Goal: Transaction & Acquisition: Purchase product/service

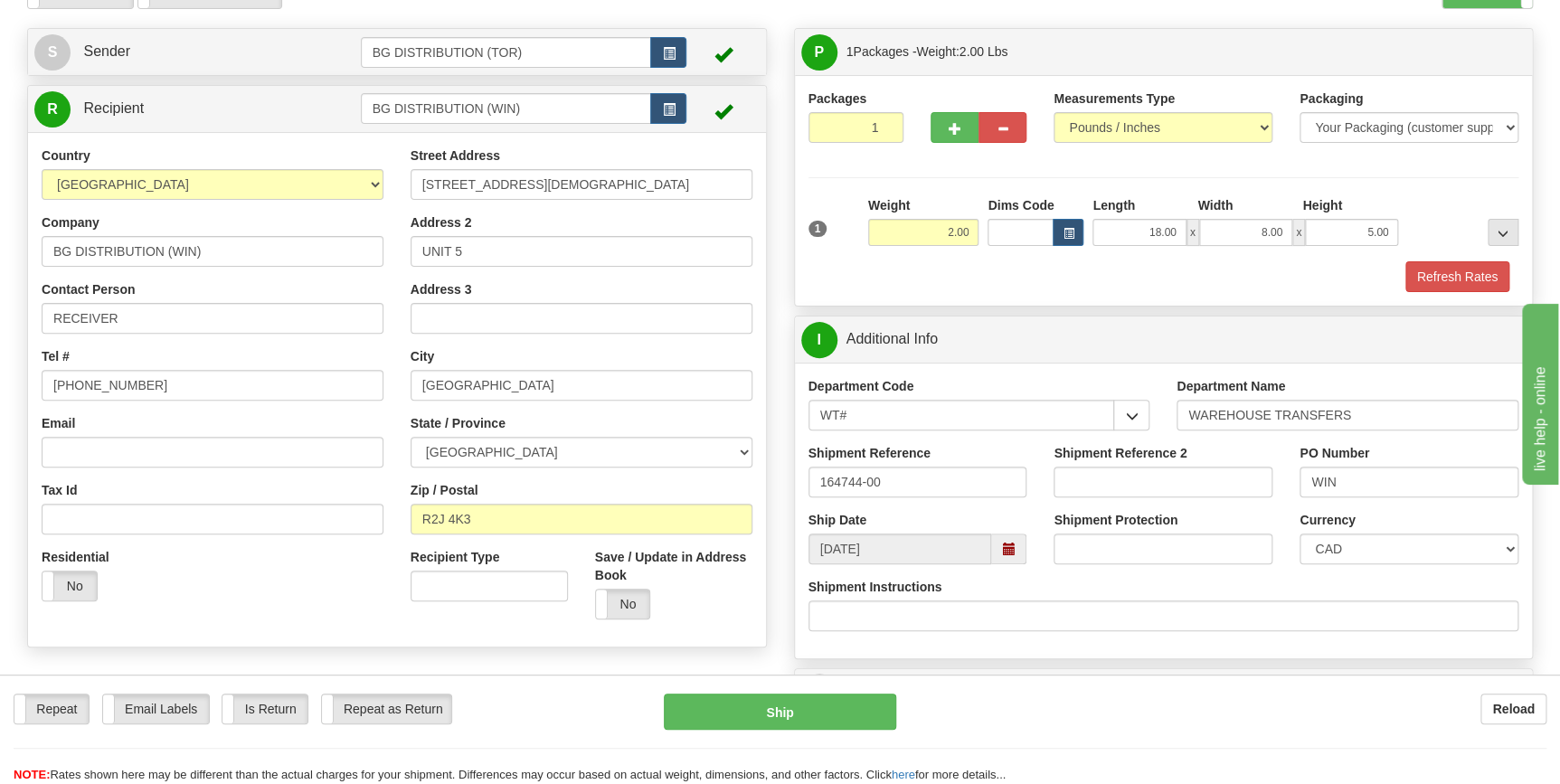
scroll to position [14, 0]
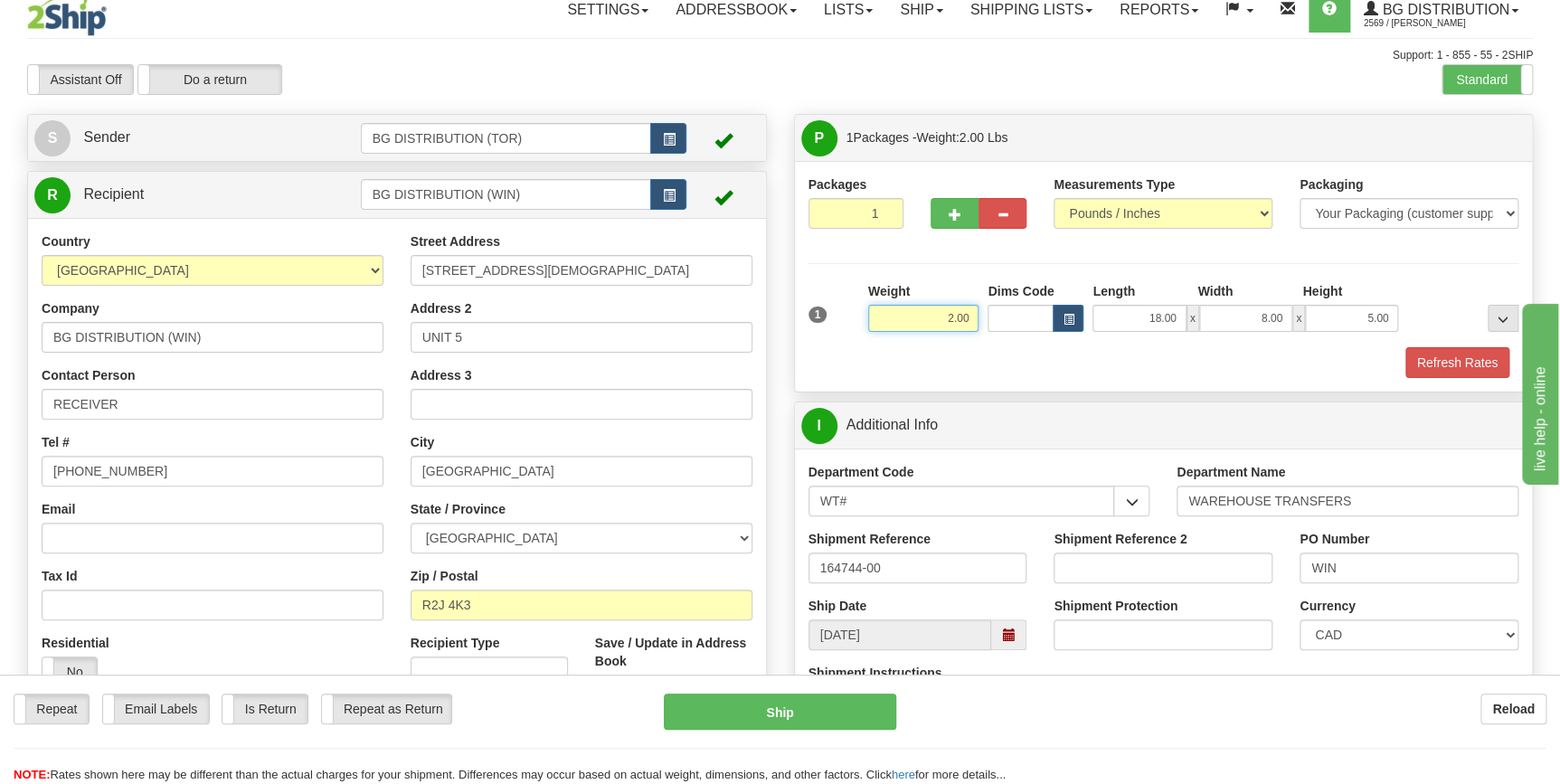
click at [941, 321] on input "2.00" at bounding box center [923, 319] width 111 height 27
type input "22.00"
type input "260"
type input "19.00"
type input "15.00"
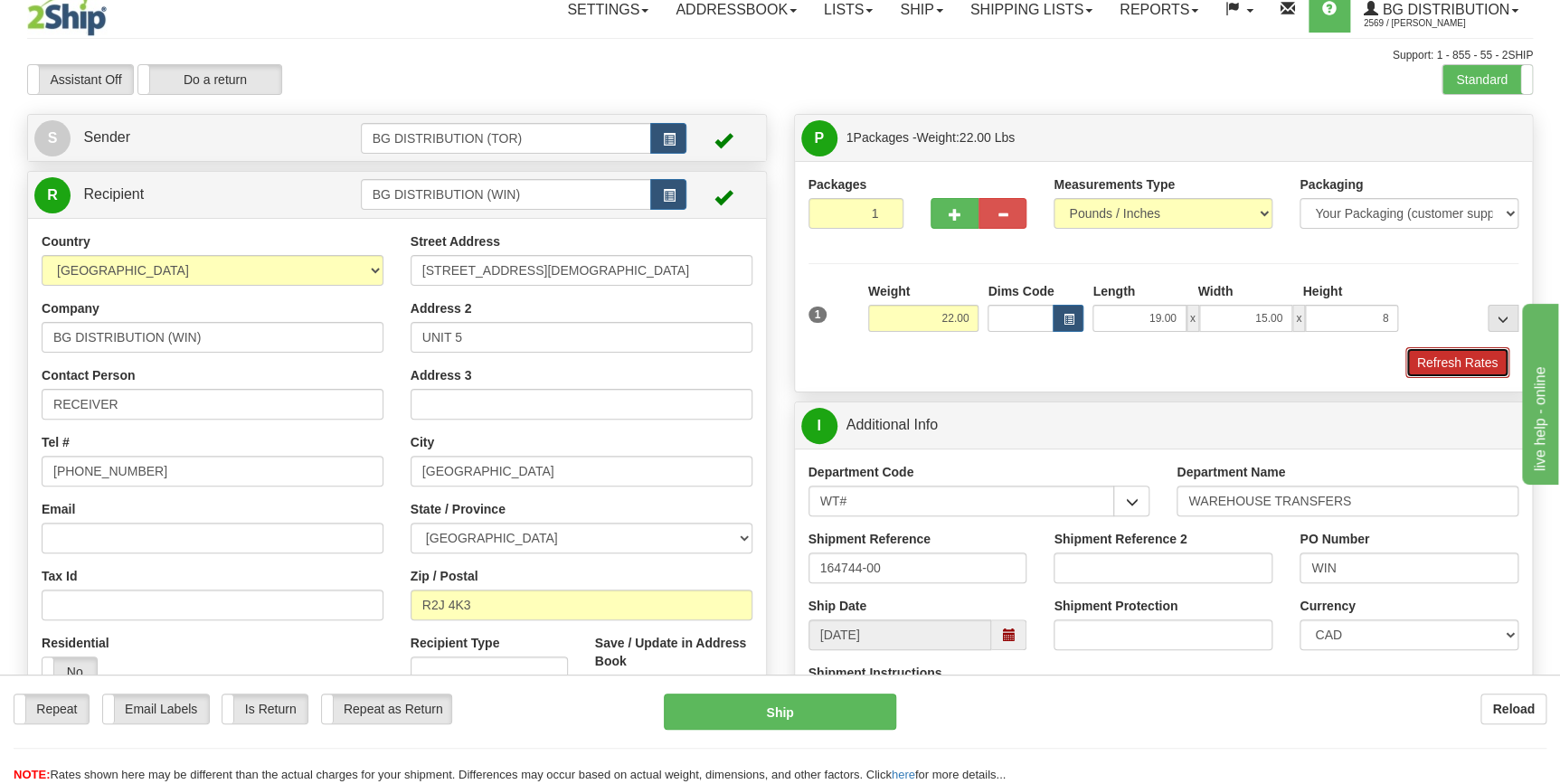
type input "8.00"
click at [1441, 351] on button "Refresh Rates" at bounding box center [1457, 362] width 104 height 31
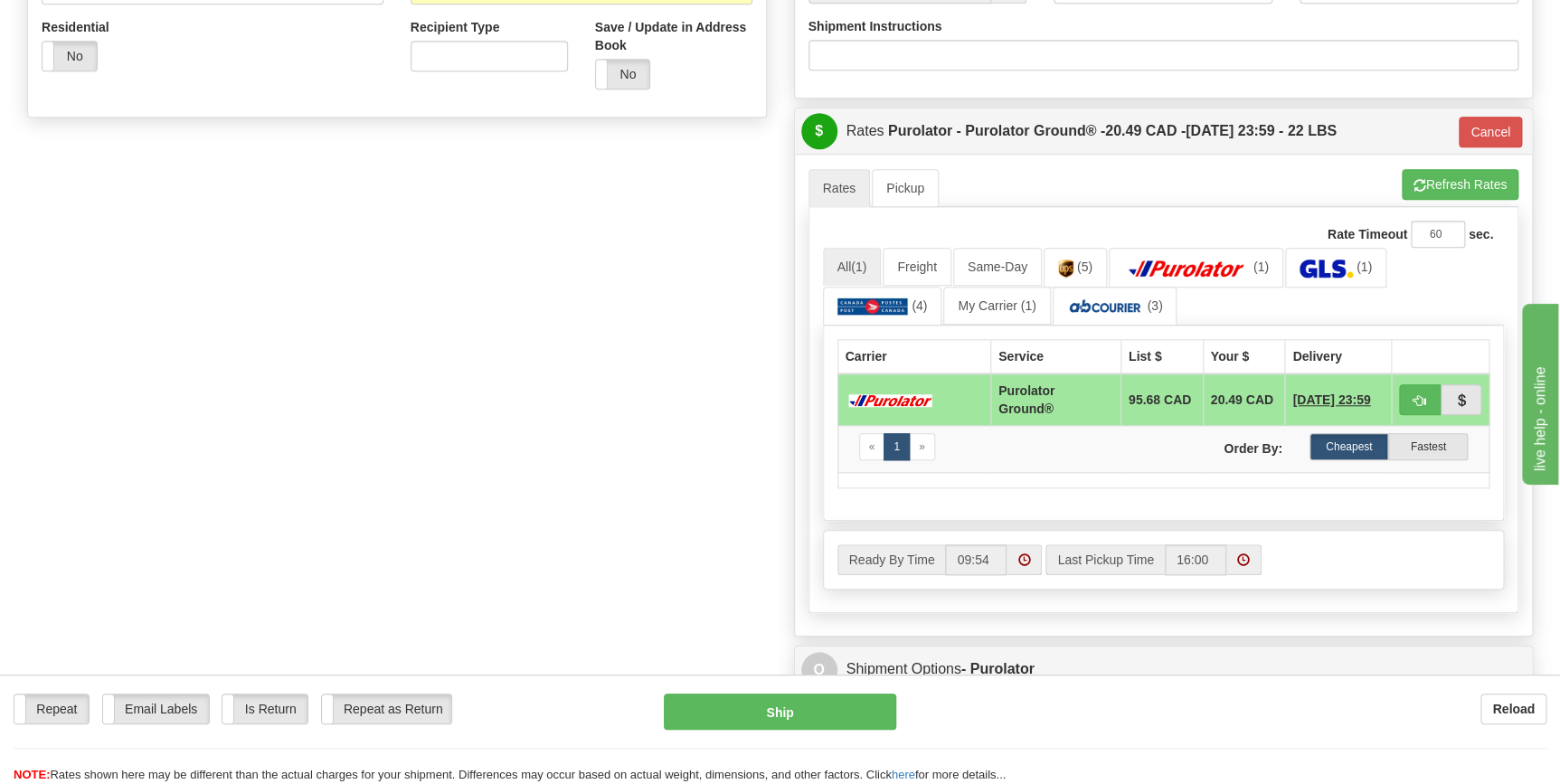
scroll to position [588, 0]
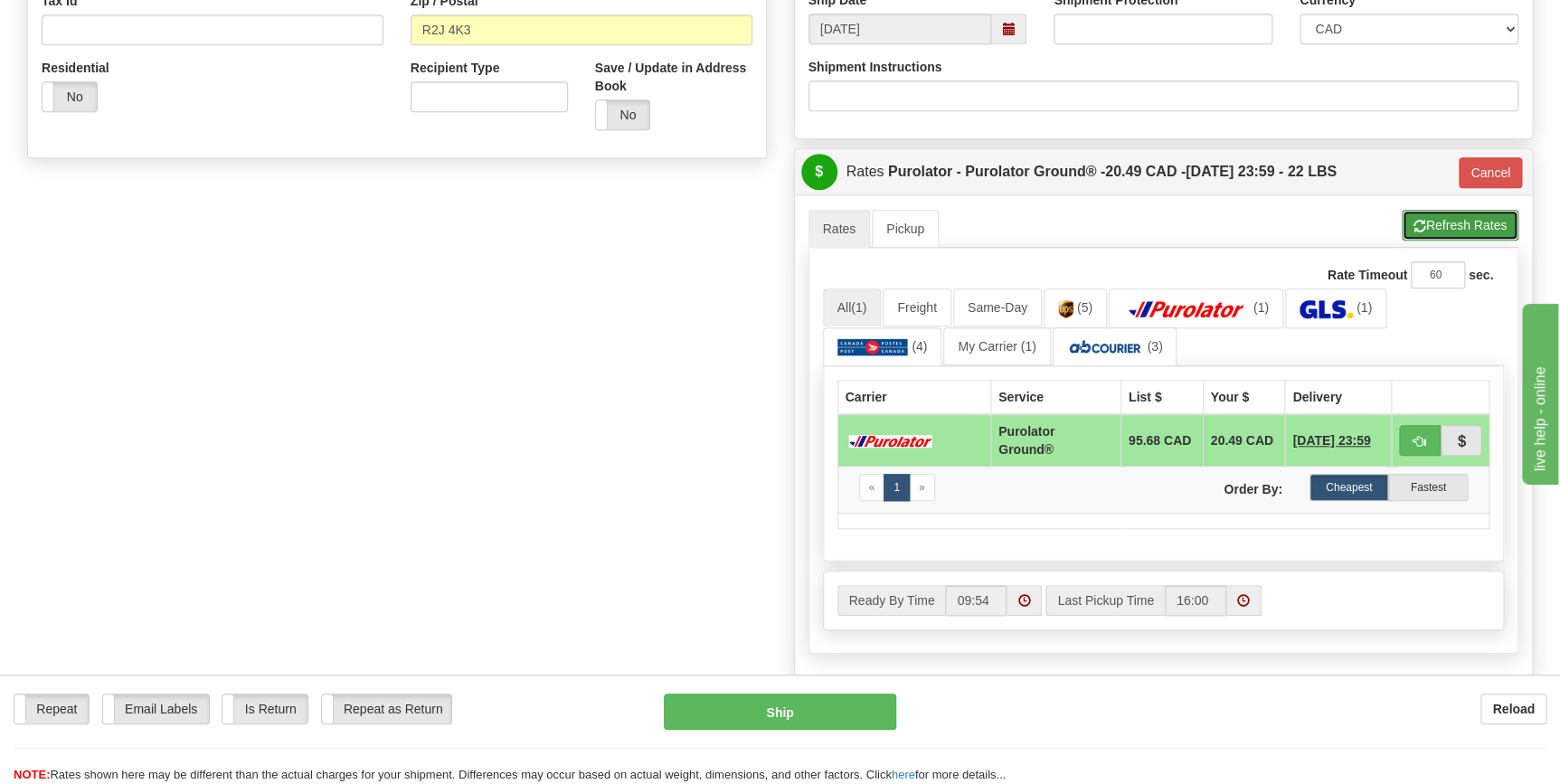
click at [1437, 224] on button "Refresh Rates" at bounding box center [1460, 225] width 117 height 31
type input "260"
click at [1408, 436] on button "button" at bounding box center [1420, 441] width 42 height 31
click at [852, 304] on link "All (1)" at bounding box center [852, 308] width 59 height 38
click at [1411, 437] on button "button" at bounding box center [1420, 441] width 42 height 31
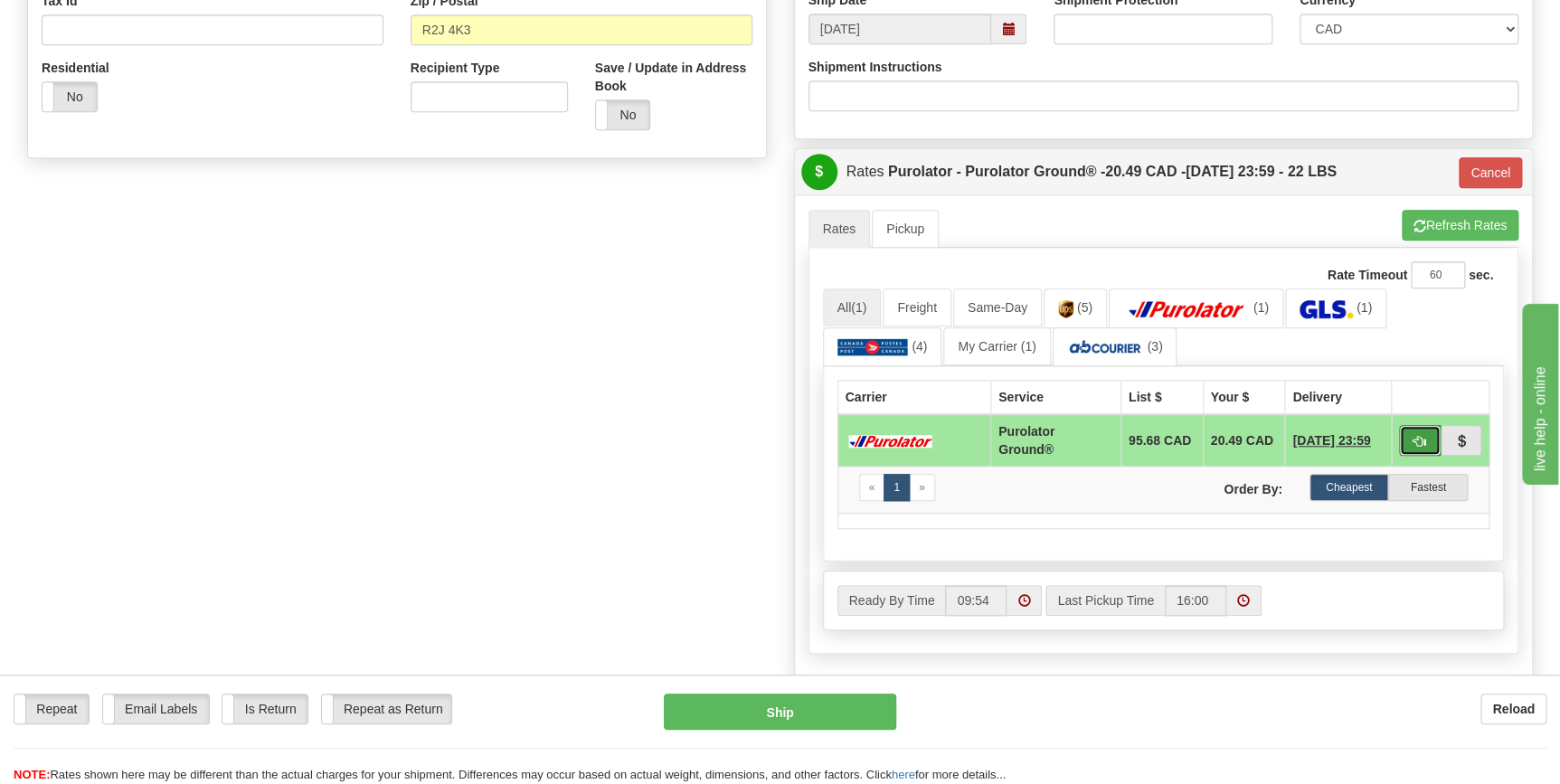
click at [1411, 437] on button "button" at bounding box center [1420, 441] width 42 height 31
click at [1429, 433] on button "button" at bounding box center [1420, 441] width 42 height 31
click at [876, 709] on button "Ship" at bounding box center [780, 712] width 232 height 36
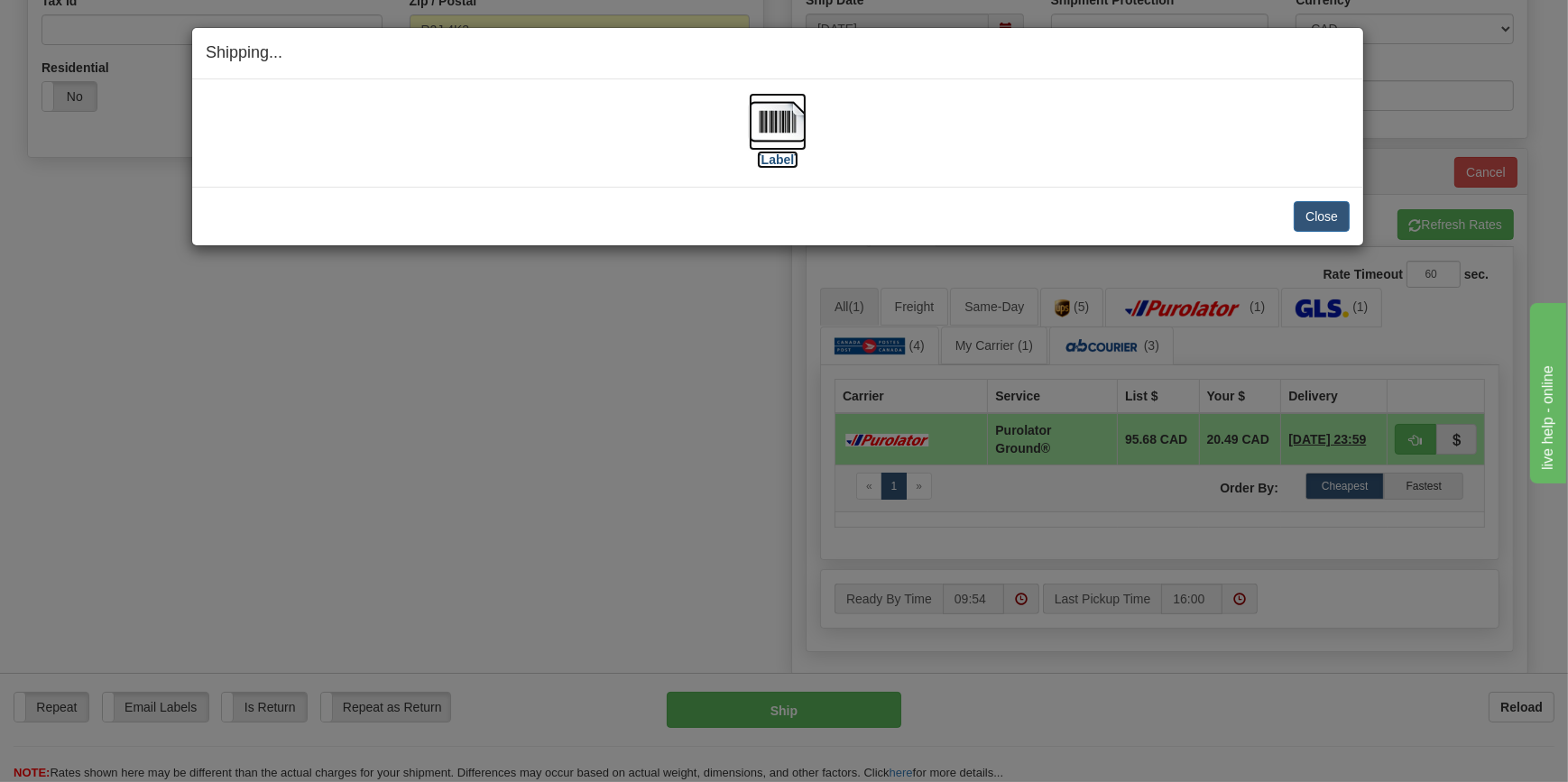
click at [794, 164] on label "[Label]" at bounding box center [778, 160] width 42 height 18
